Goal: Task Accomplishment & Management: Use online tool/utility

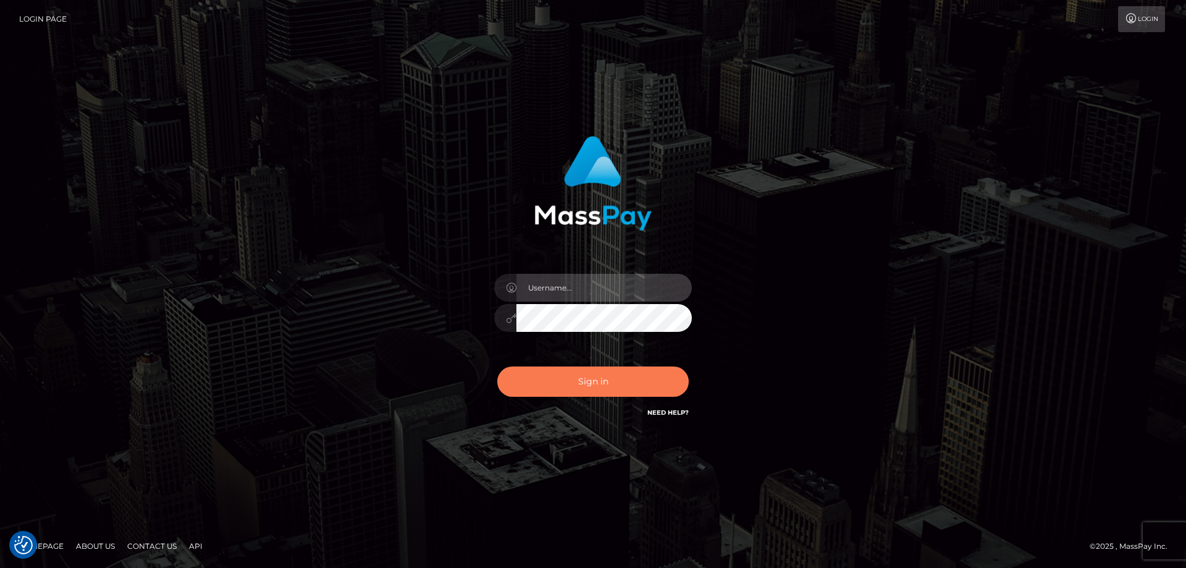
type input "tinekeb"
click at [590, 383] on button "Sign in" at bounding box center [593, 381] width 192 height 30
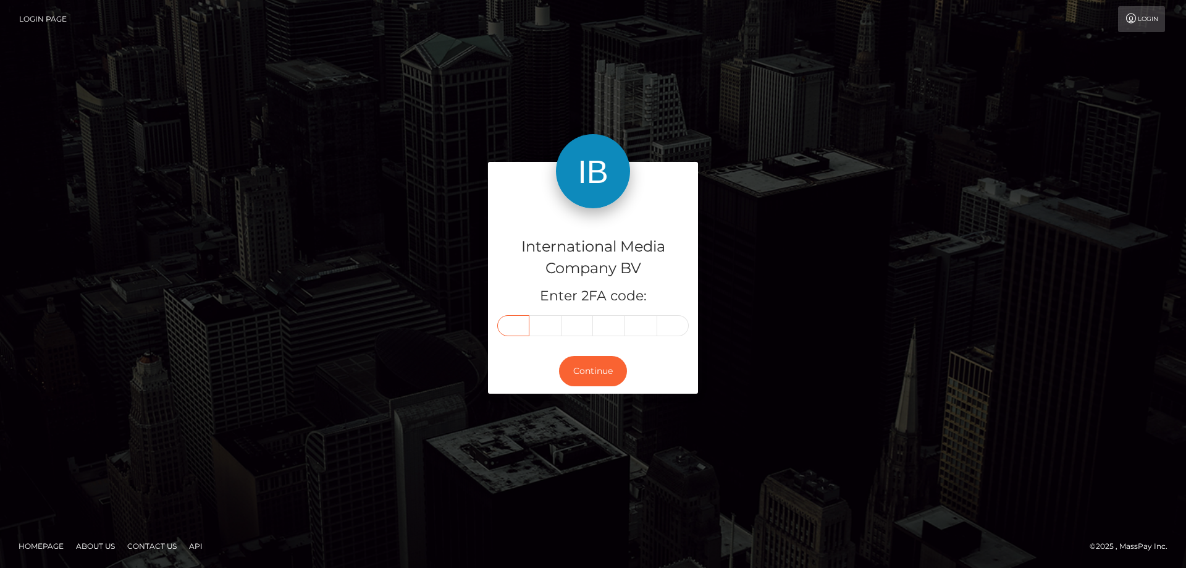
click at [516, 326] on input "text" at bounding box center [513, 325] width 32 height 21
type input "4"
type input "7"
type input "9"
type input "7"
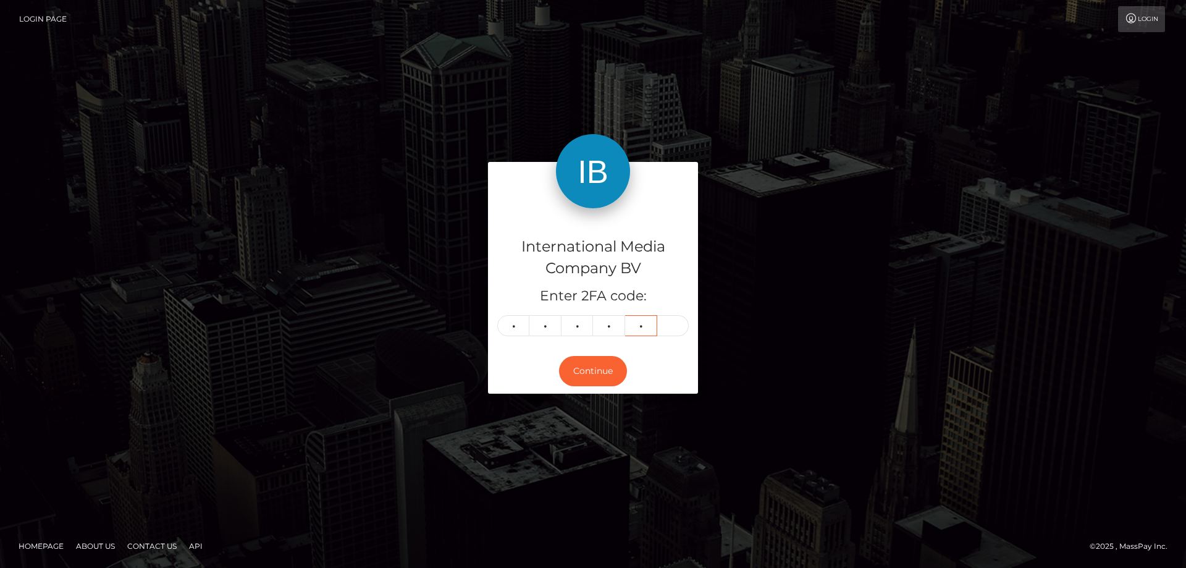
type input "5"
type input "1"
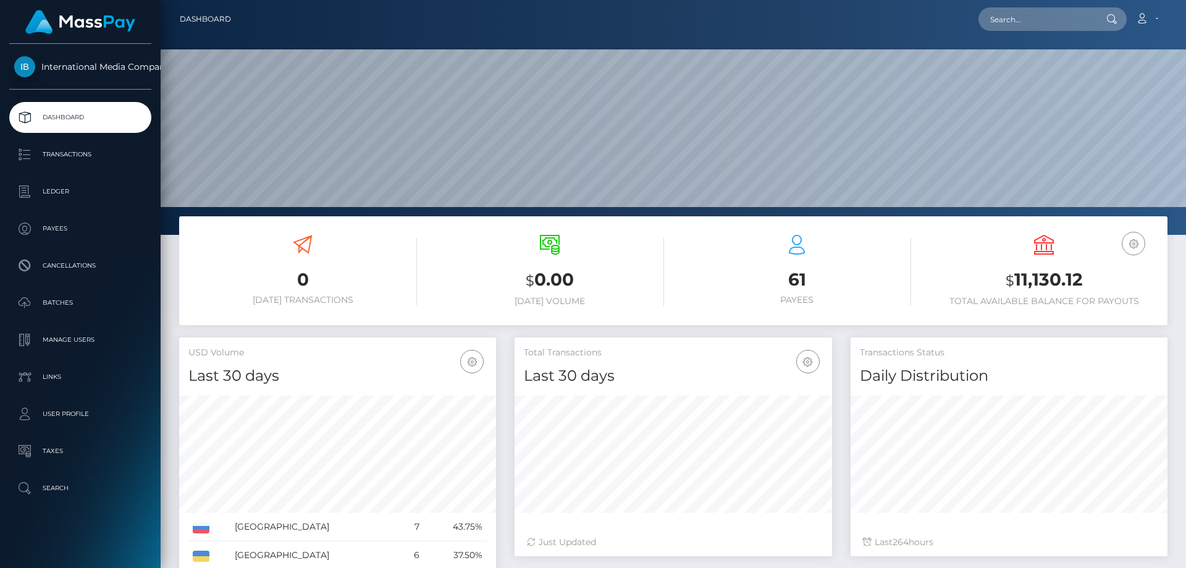
scroll to position [219, 318]
click at [54, 300] on p "Batches" at bounding box center [80, 302] width 132 height 19
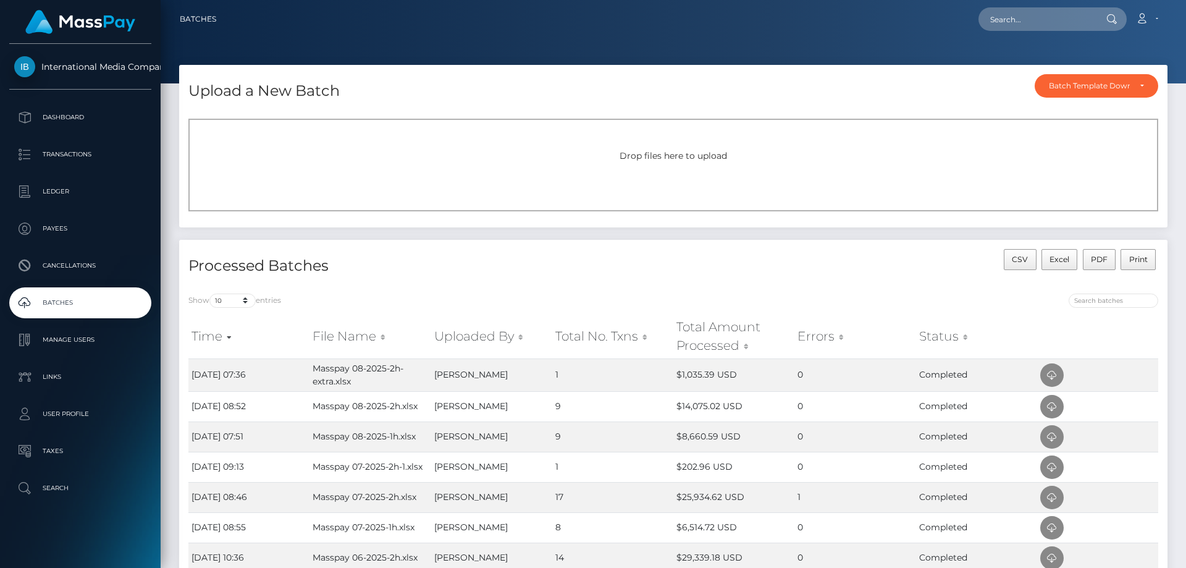
click at [217, 168] on div "Drop files here to upload" at bounding box center [673, 165] width 970 height 93
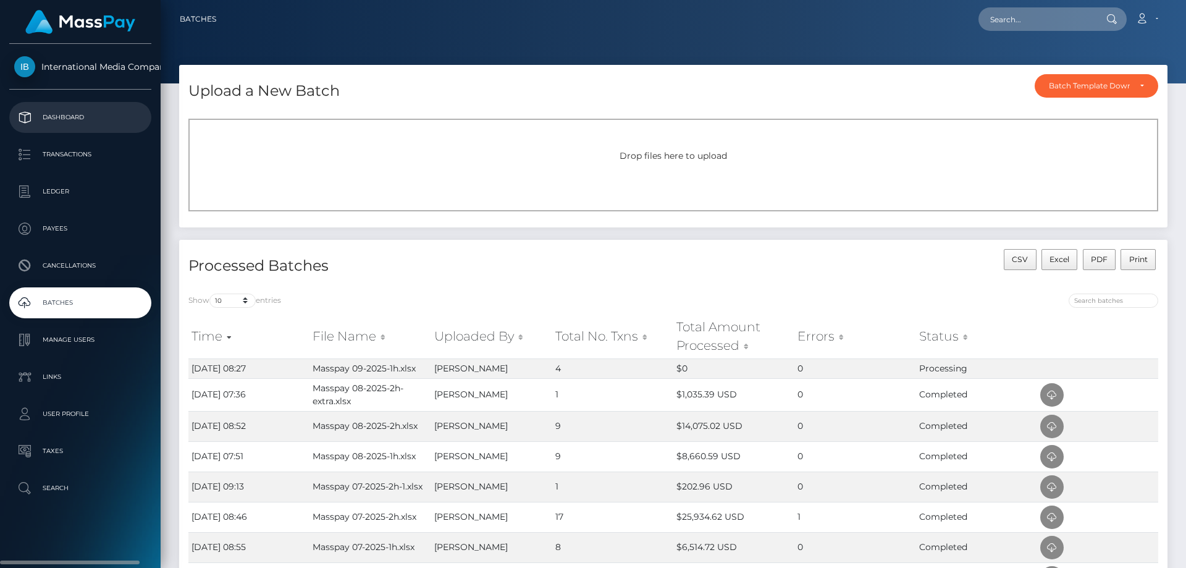
click at [65, 116] on p "Dashboard" at bounding box center [80, 117] width 132 height 19
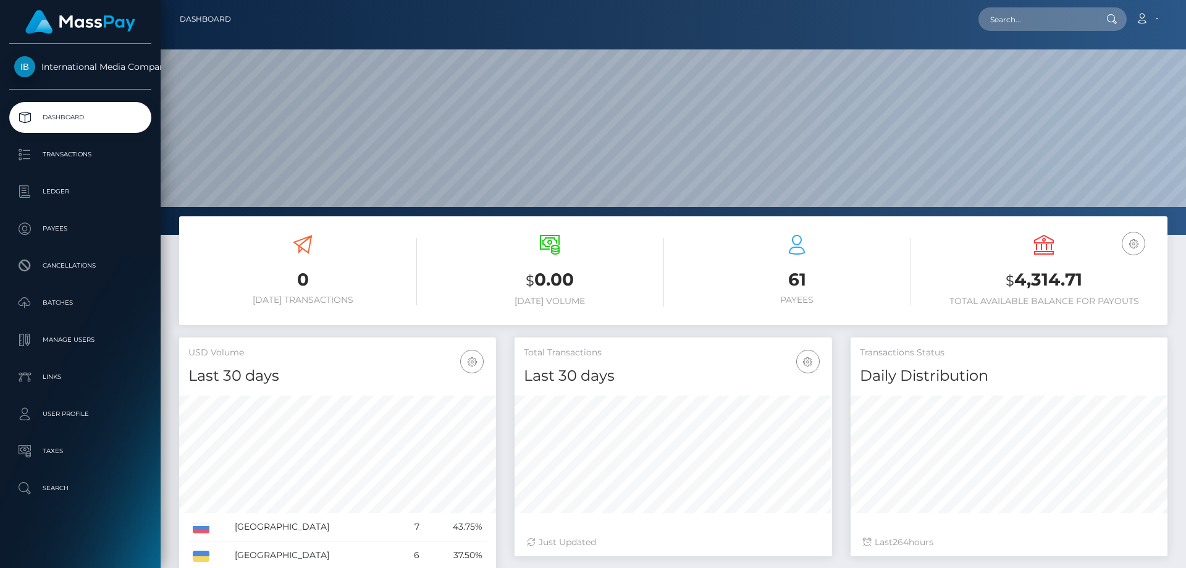
scroll to position [219, 318]
click at [62, 303] on p "Batches" at bounding box center [80, 302] width 132 height 19
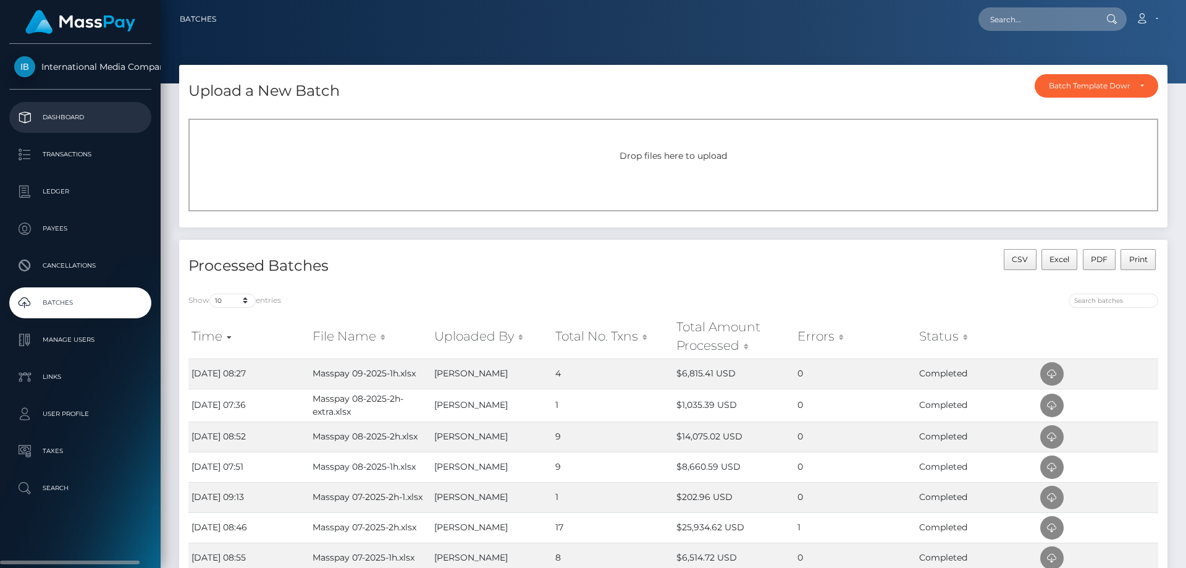
click at [60, 114] on p "Dashboard" at bounding box center [80, 117] width 132 height 19
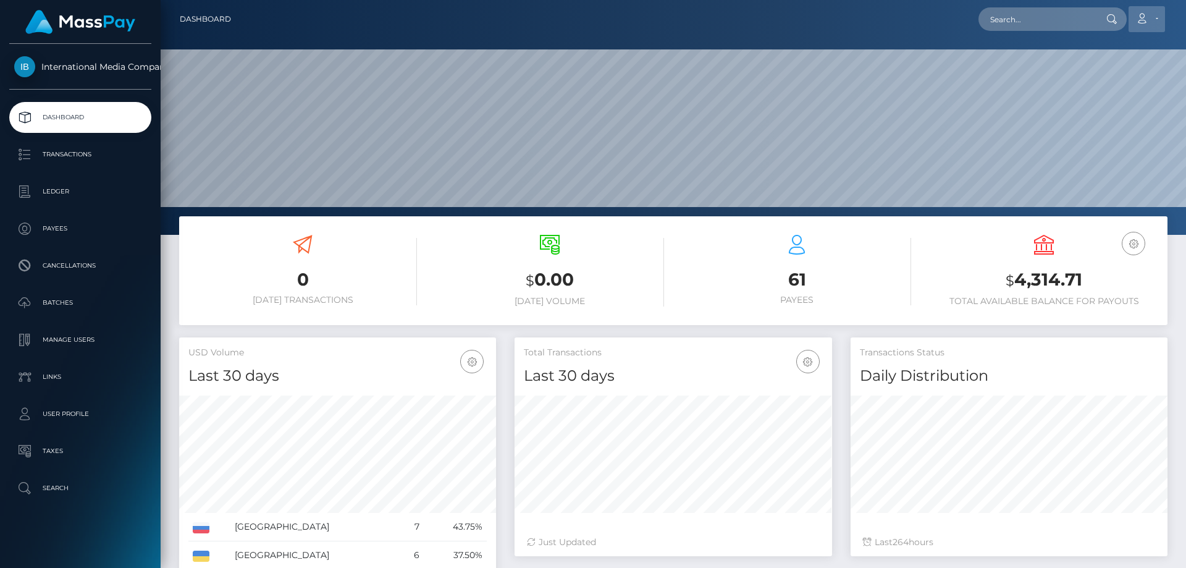
scroll to position [219, 318]
click at [1148, 17] on icon at bounding box center [1141, 19] width 13 height 10
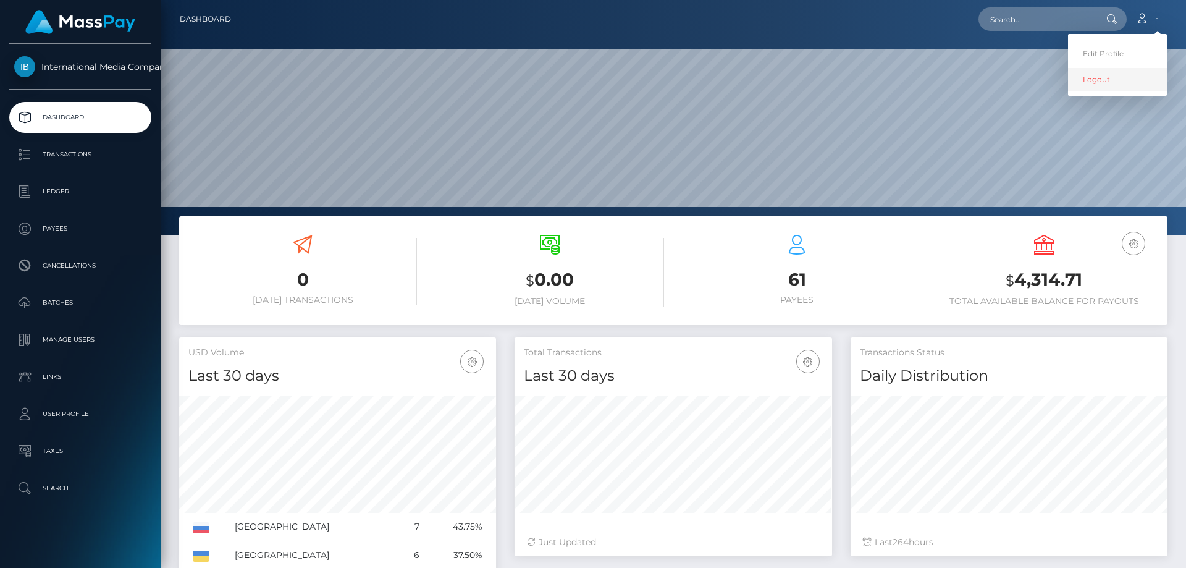
click at [1094, 77] on link "Logout" at bounding box center [1117, 79] width 99 height 23
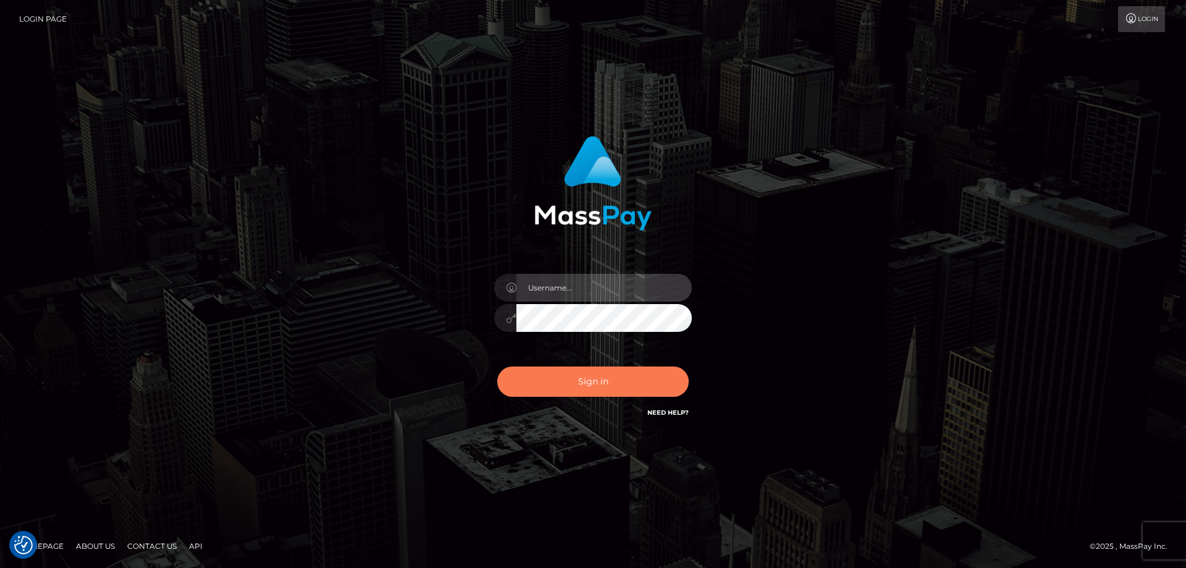
type input "tinekeb"
click at [598, 384] on button "Sign in" at bounding box center [593, 381] width 192 height 30
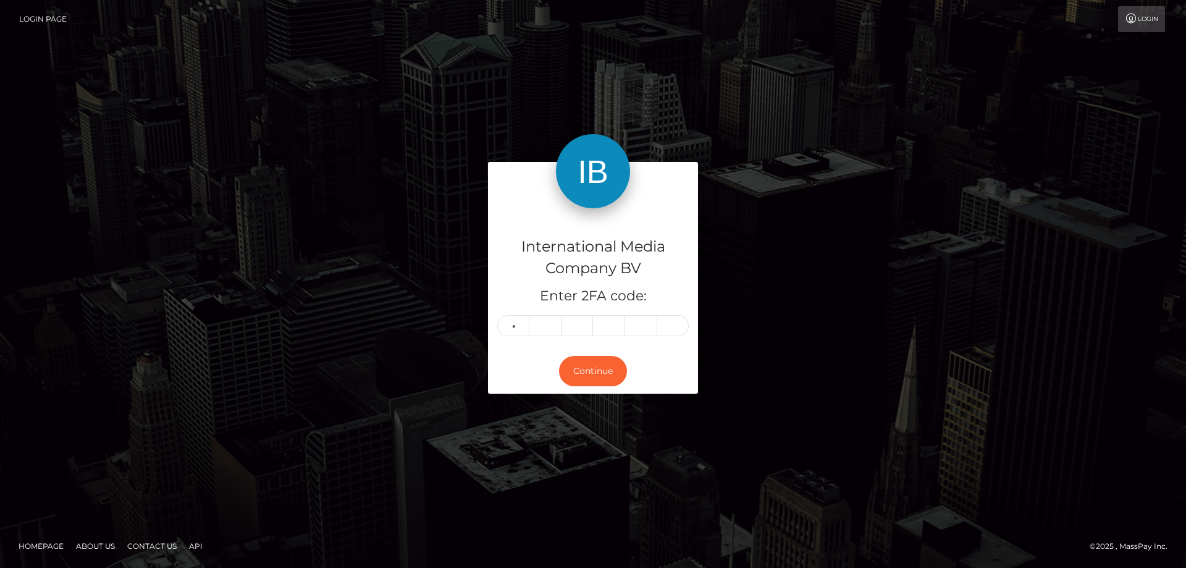
type input "6"
type input "0"
type input "1"
type input "4"
type input "5"
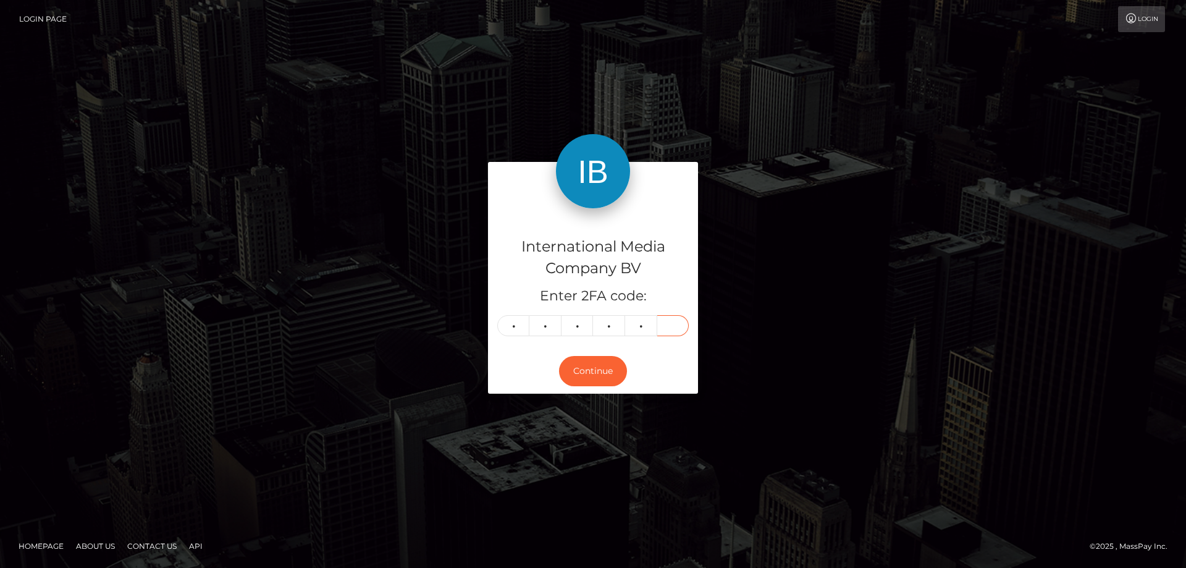
type input "3"
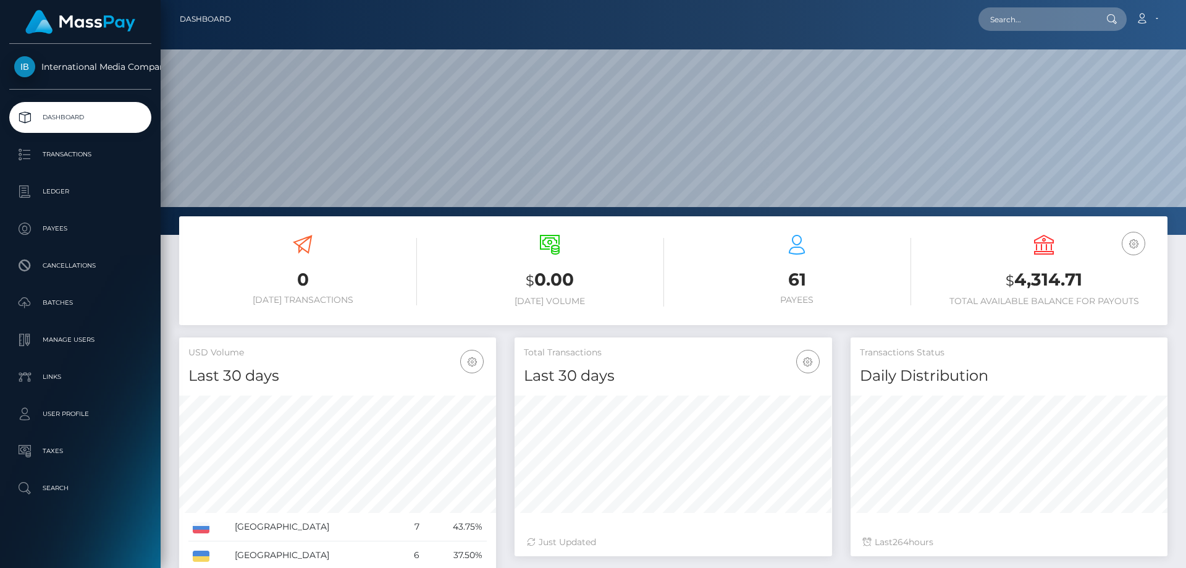
scroll to position [219, 318]
click at [50, 303] on p "Batches" at bounding box center [80, 302] width 132 height 19
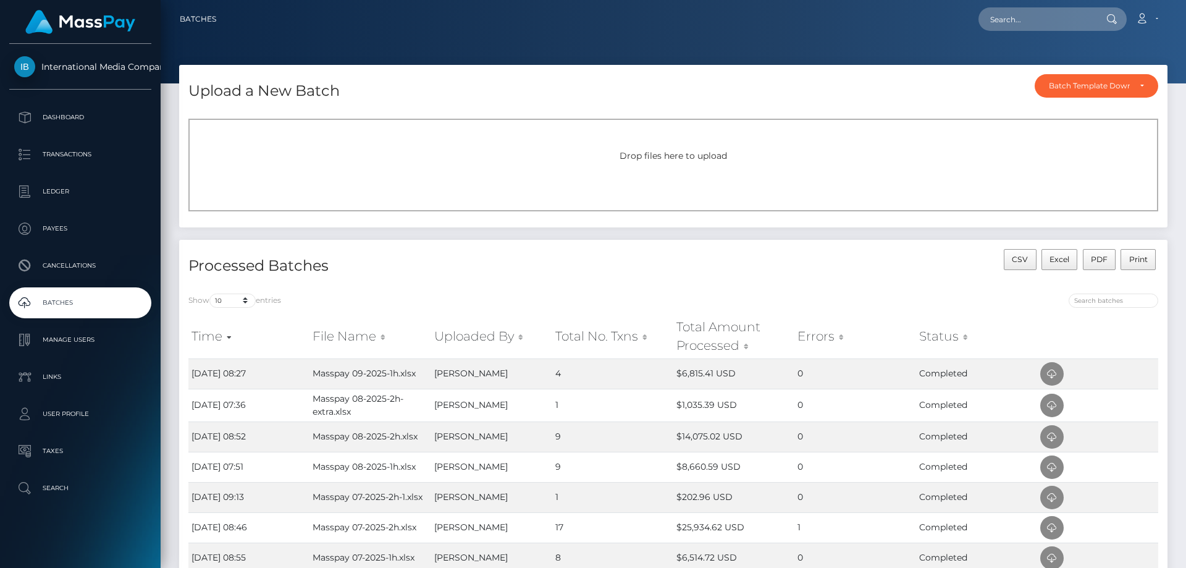
click at [248, 166] on div "Drop files here to upload" at bounding box center [673, 165] width 970 height 93
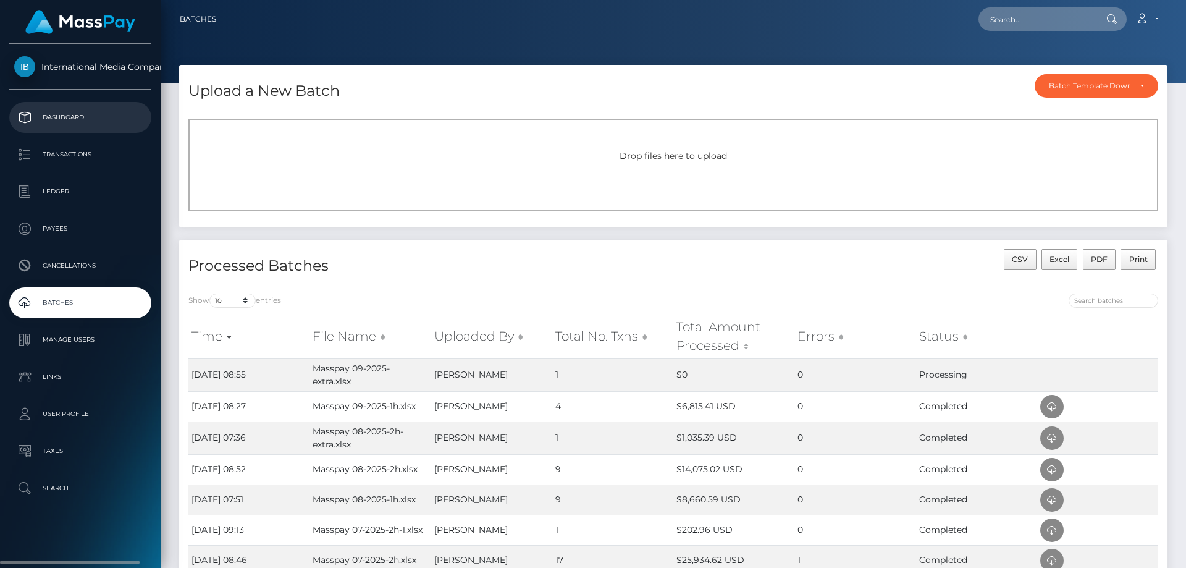
click at [59, 116] on p "Dashboard" at bounding box center [80, 117] width 132 height 19
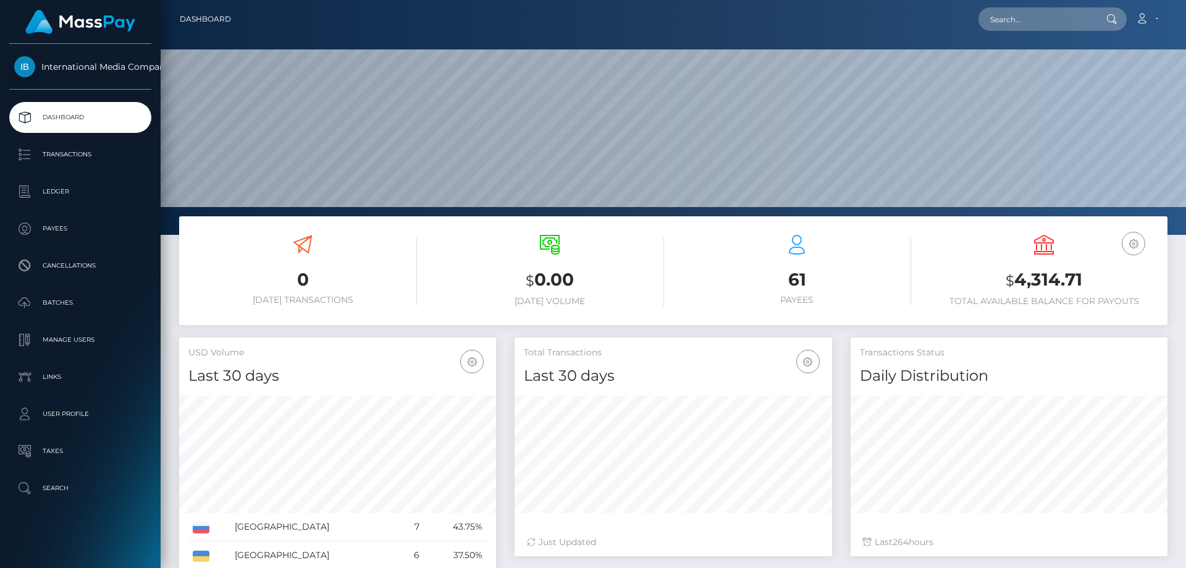
scroll to position [219, 318]
click at [58, 302] on p "Batches" at bounding box center [80, 302] width 132 height 19
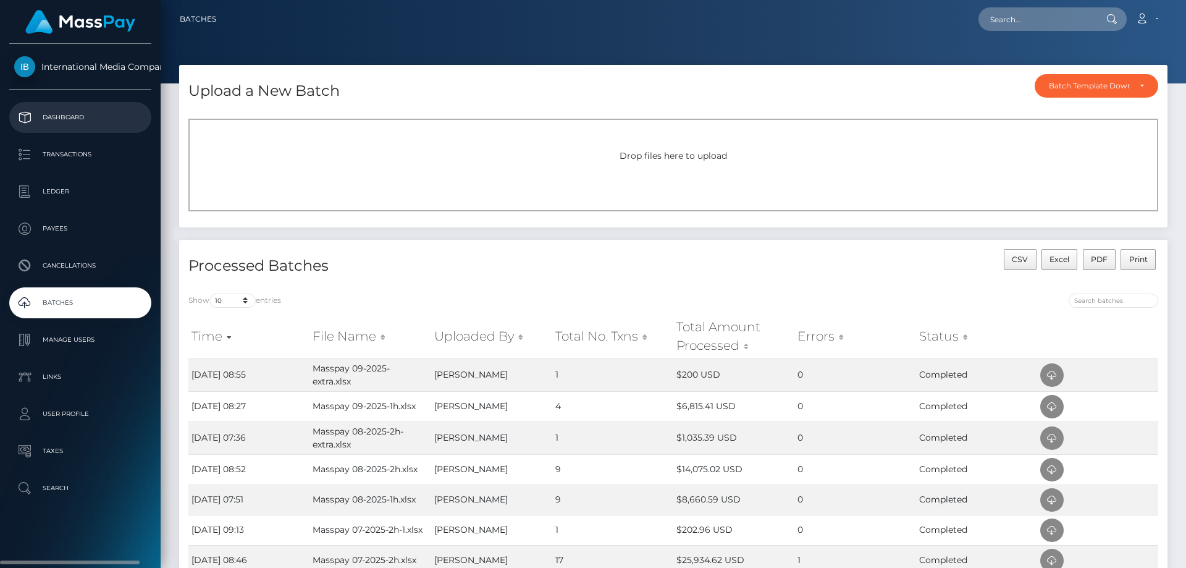
click at [62, 109] on p "Dashboard" at bounding box center [80, 117] width 132 height 19
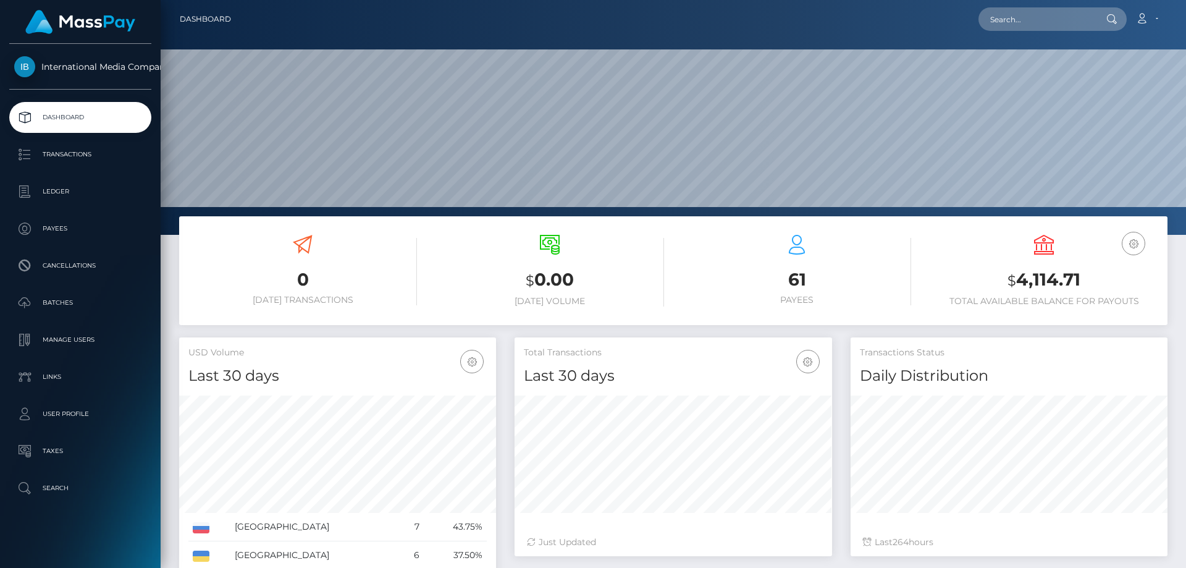
scroll to position [219, 318]
drag, startPoint x: 1147, startPoint y: 14, endPoint x: 1132, endPoint y: 41, distance: 30.4
click at [1147, 14] on icon at bounding box center [1141, 19] width 13 height 10
click at [1097, 78] on link "Logout" at bounding box center [1117, 79] width 99 height 23
